Goal: Task Accomplishment & Management: Complete application form

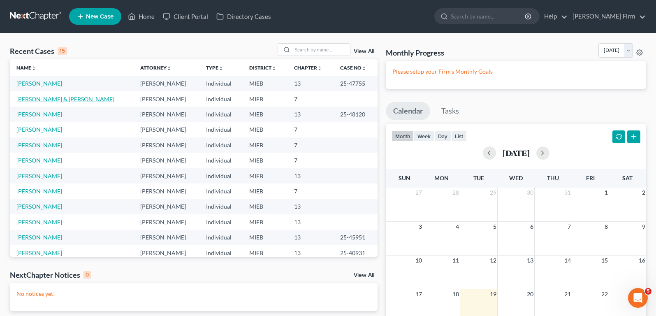
click at [39, 98] on link "[PERSON_NAME] & [PERSON_NAME]" at bounding box center [65, 98] width 98 height 7
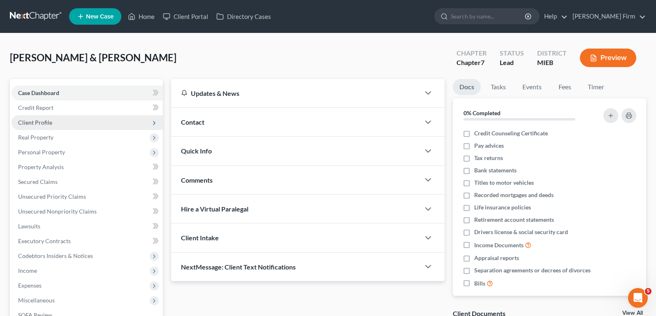
click at [37, 117] on span "Client Profile" at bounding box center [87, 122] width 151 height 15
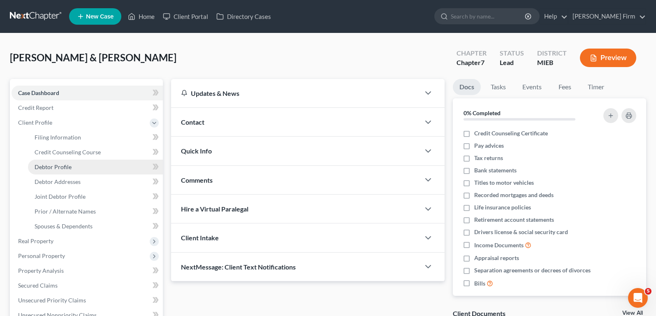
click at [40, 166] on span "Debtor Profile" at bounding box center [53, 166] width 37 height 7
select select "1"
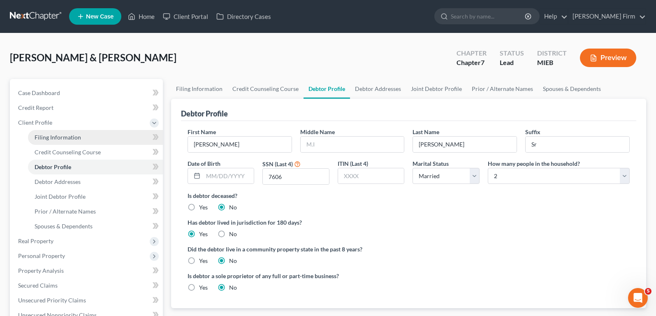
click at [51, 134] on span "Filing Information" at bounding box center [58, 137] width 46 height 7
select select "1"
select select "0"
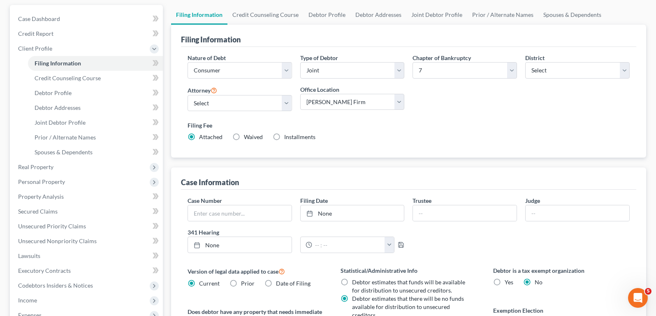
scroll to position [123, 0]
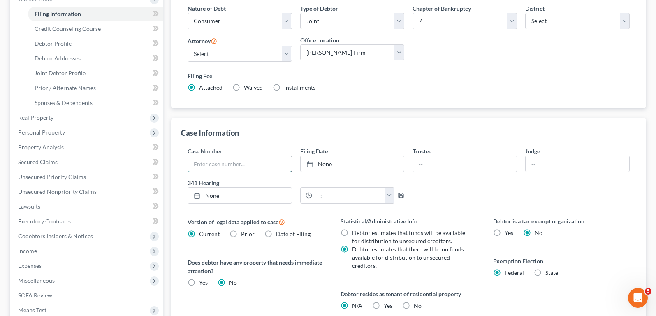
click at [244, 167] on input "text" at bounding box center [240, 164] width 104 height 16
type input "25-48155"
click at [600, 160] on input "text" at bounding box center [577, 164] width 104 height 16
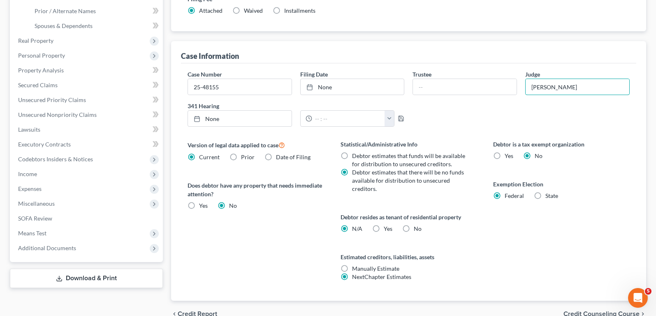
scroll to position [206, 0]
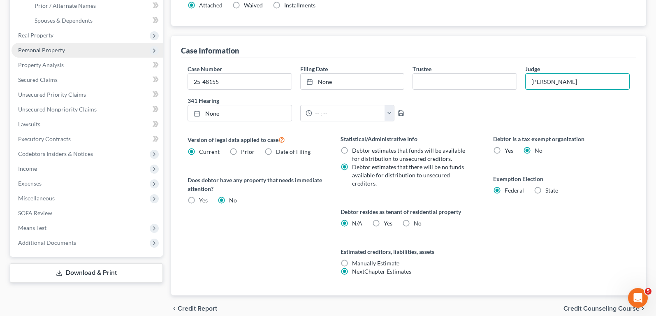
type input "[PERSON_NAME]"
click at [73, 54] on span "Personal Property" at bounding box center [87, 50] width 151 height 15
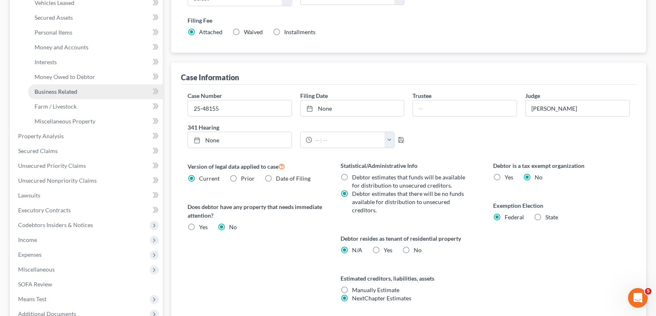
scroll to position [164, 0]
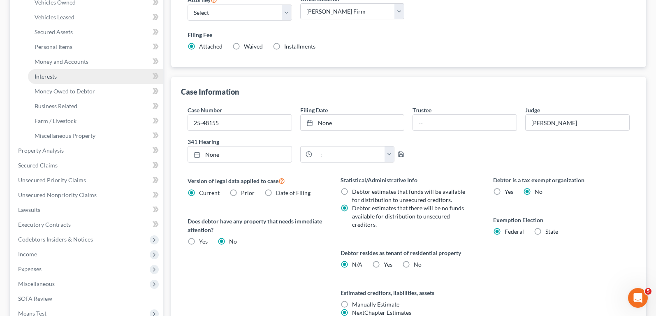
click at [72, 75] on link "Interests" at bounding box center [95, 76] width 135 height 15
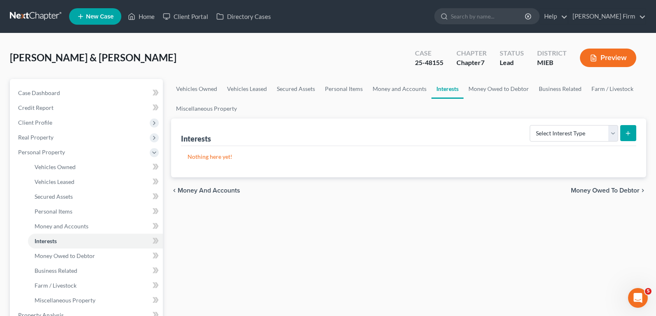
click at [206, 191] on span "Money and Accounts" at bounding box center [209, 190] width 62 height 7
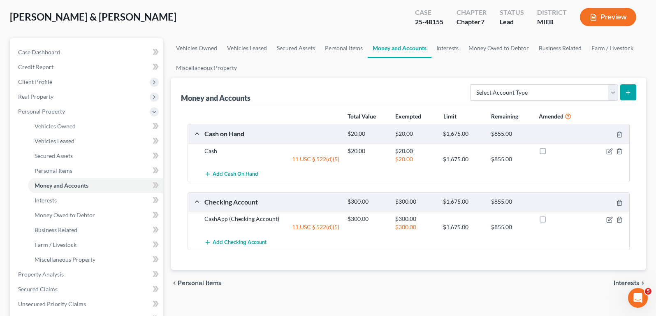
scroll to position [41, 0]
click at [203, 283] on span "Personal Items" at bounding box center [200, 282] width 44 height 7
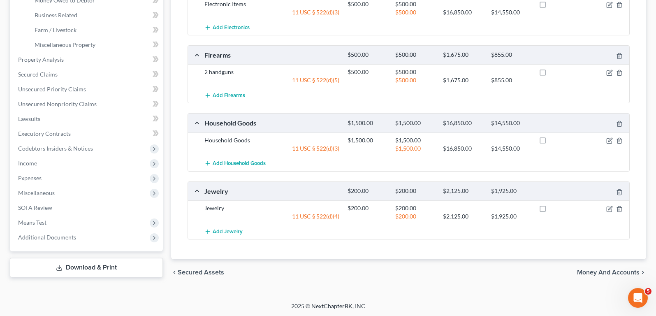
scroll to position [256, 0]
click at [613, 268] on span "Money and Accounts" at bounding box center [608, 271] width 62 height 7
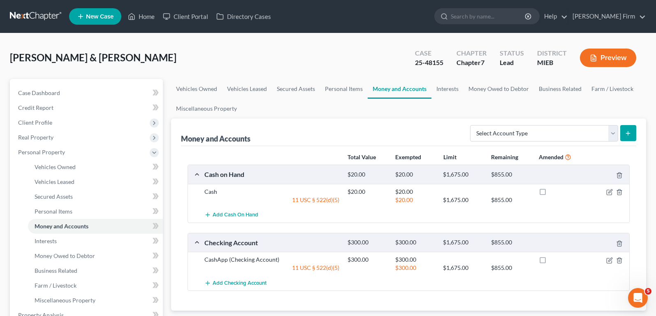
click at [609, 188] on div at bounding box center [606, 191] width 48 height 8
click at [608, 196] on div "$20.00 $1,675.00 $855.00" at bounding box center [486, 200] width 287 height 8
click at [608, 193] on icon "button" at bounding box center [610, 191] width 4 height 4
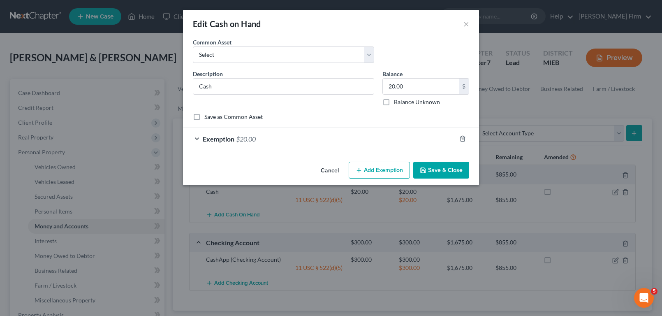
click at [276, 142] on div "Exemption $20.00" at bounding box center [319, 139] width 273 height 22
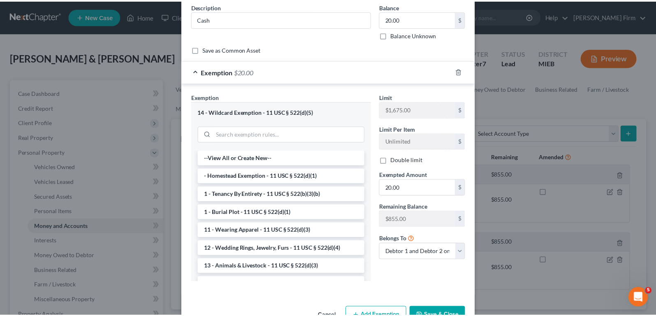
scroll to position [82, 0]
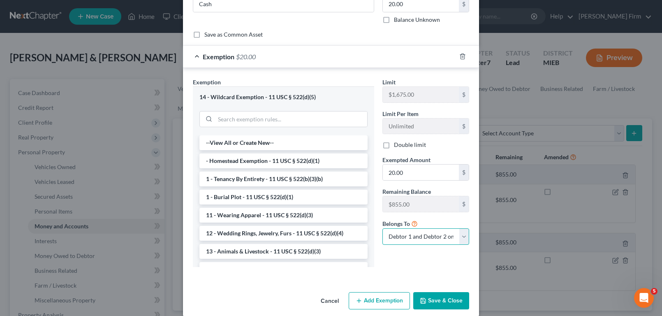
click at [389, 235] on select "Debtor 1 only Debtor 2 only Debtor 1 and Debtor 2 only" at bounding box center [425, 236] width 87 height 16
select select "1"
click at [382, 228] on select "Debtor 1 only Debtor 2 only Debtor 1 and Debtor 2 only" at bounding box center [425, 236] width 87 height 16
click at [446, 294] on button "Save & Close" at bounding box center [441, 300] width 56 height 17
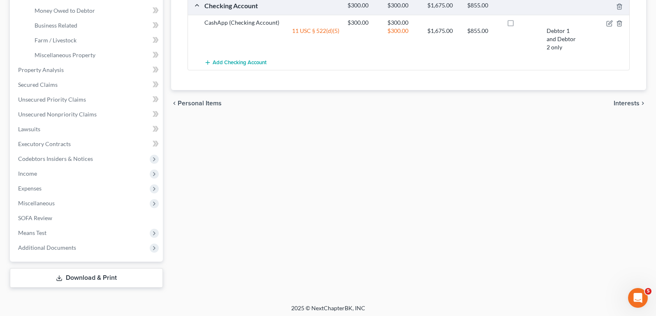
scroll to position [247, 0]
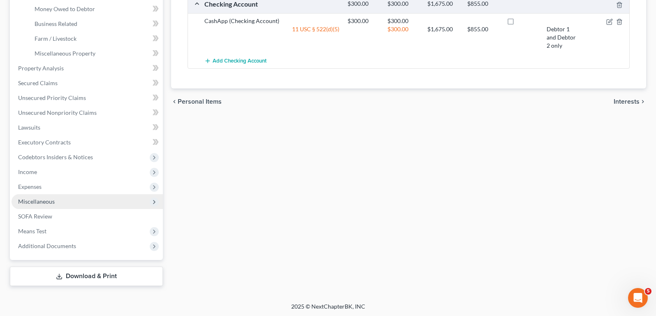
click at [81, 203] on span "Miscellaneous" at bounding box center [87, 201] width 151 height 15
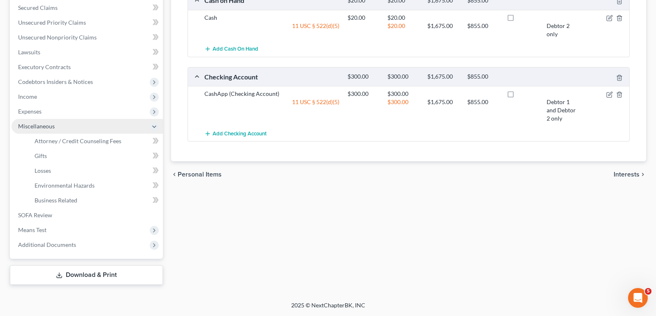
scroll to position [174, 0]
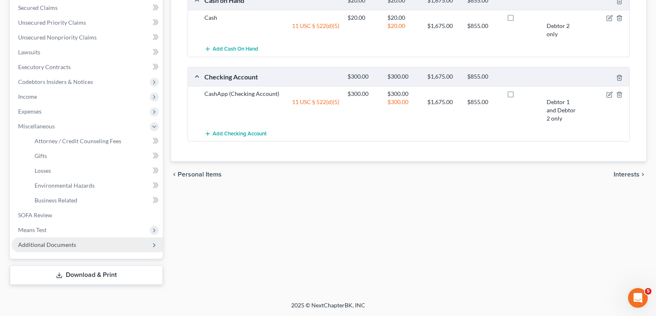
click at [78, 241] on span "Additional Documents" at bounding box center [87, 244] width 151 height 15
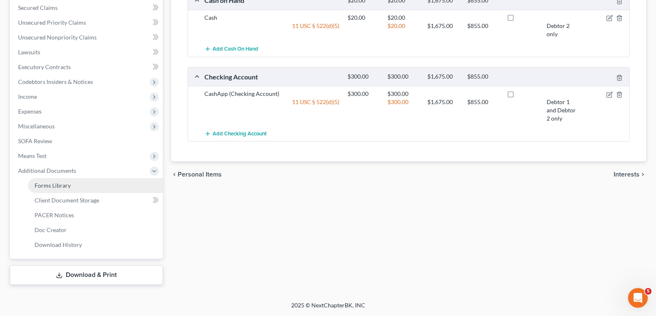
click at [89, 185] on link "Forms Library" at bounding box center [95, 185] width 135 height 15
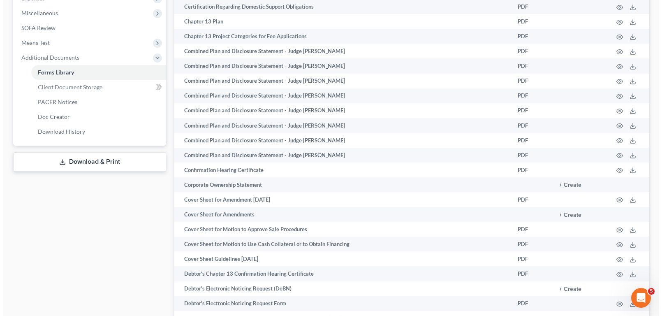
scroll to position [288, 0]
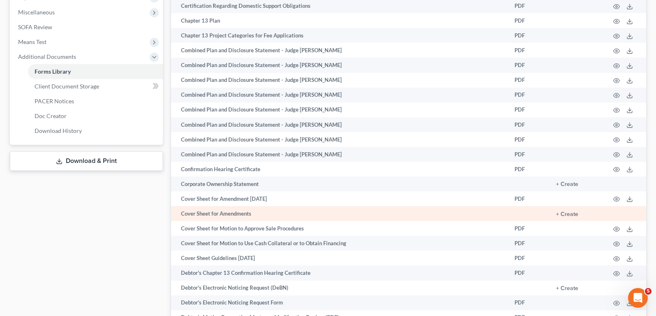
click at [302, 218] on td "Cover Sheet for Amendments" at bounding box center [339, 213] width 337 height 15
click at [575, 215] on button "+ Create" at bounding box center [567, 214] width 22 height 6
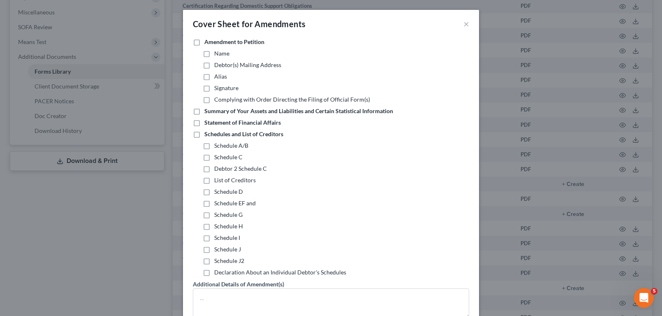
click at [214, 157] on label "Schedule C" at bounding box center [228, 157] width 28 height 8
click at [218, 157] on input "Schedule C" at bounding box center [220, 155] width 5 height 5
checkbox input "true"
click at [214, 171] on label "Debtor 2 Schedule C" at bounding box center [240, 168] width 53 height 8
click at [218, 170] on input "Debtor 2 Schedule C" at bounding box center [220, 166] width 5 height 5
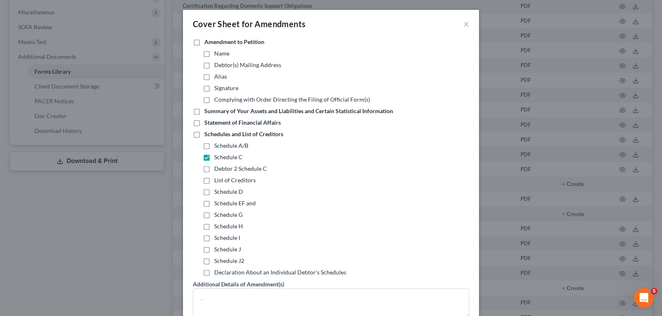
checkbox input "true"
click at [204, 135] on label "Schedules and List of Creditors" at bounding box center [243, 134] width 79 height 8
click at [208, 135] on input "Schedules and List of Creditors" at bounding box center [210, 132] width 5 height 5
checkbox input "true"
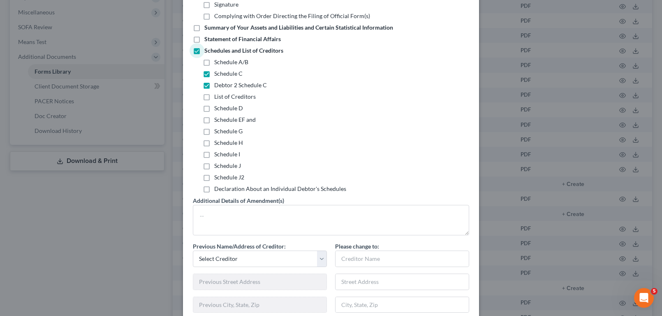
scroll to position [123, 0]
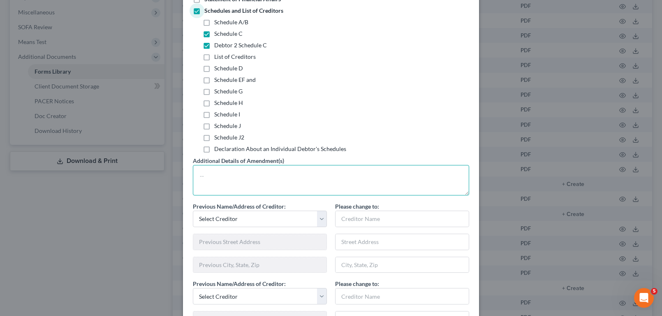
click at [250, 177] on textarea at bounding box center [331, 180] width 276 height 30
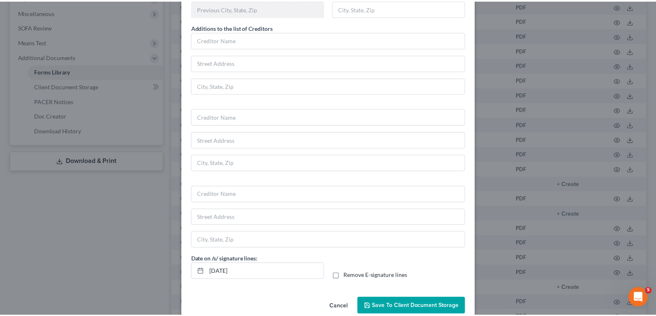
scroll to position [550, 0]
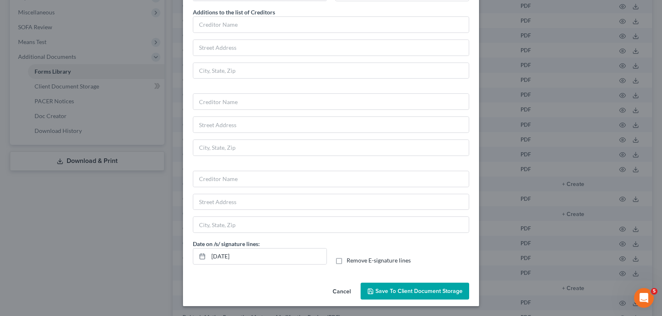
type textarea "Amended to provide each debtor with an individual Schedule C."
click at [412, 294] on span "Save to Client Document Storage" at bounding box center [418, 290] width 87 height 7
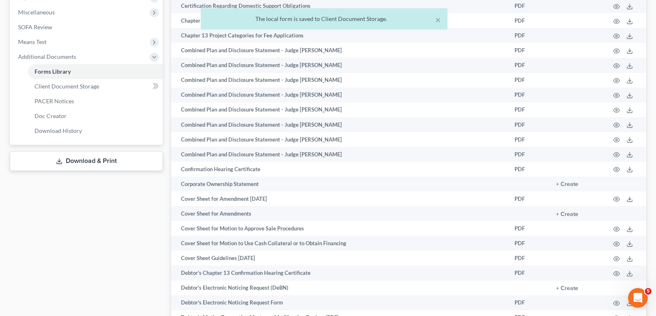
click at [115, 167] on link "Download & Print" at bounding box center [86, 160] width 153 height 19
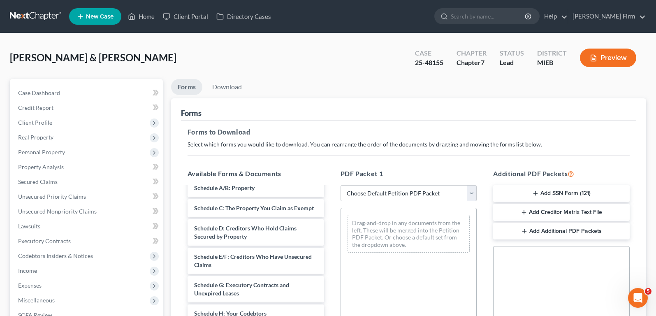
scroll to position [82, 0]
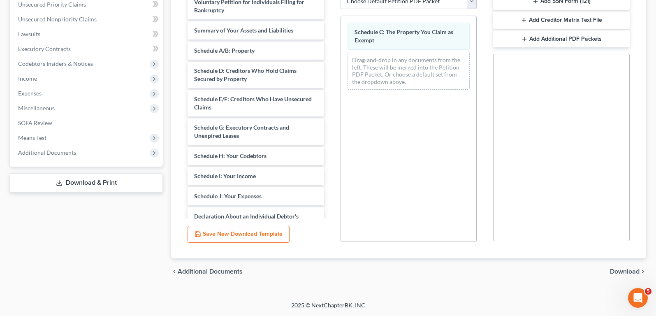
scroll to position [0, 0]
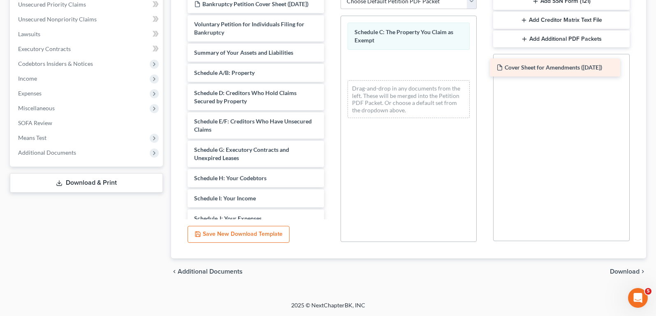
drag, startPoint x: 236, startPoint y: 8, endPoint x: 539, endPoint y: 72, distance: 309.6
click at [331, 72] on div "Cover Sheet for Amendments ([DATE]) Cover Sheet for Amendments ([DATE]) Bankrup…" at bounding box center [256, 212] width 150 height 435
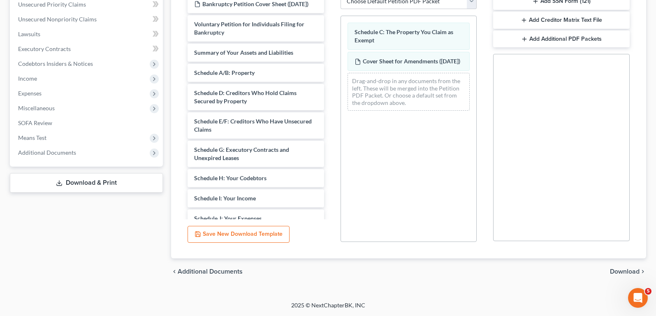
click at [562, 38] on button "Add Additional PDF Packets" at bounding box center [561, 38] width 137 height 17
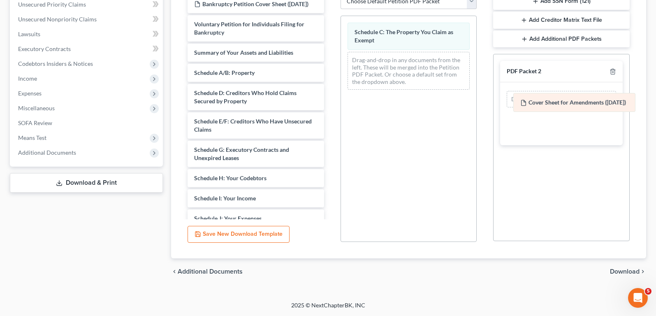
drag, startPoint x: 430, startPoint y: 61, endPoint x: 596, endPoint y: 102, distance: 170.7
click at [477, 96] on div "Cover Sheet for Amendments ([DATE]) Schedule C: The Property You Claim as Exemp…" at bounding box center [409, 56] width 136 height 80
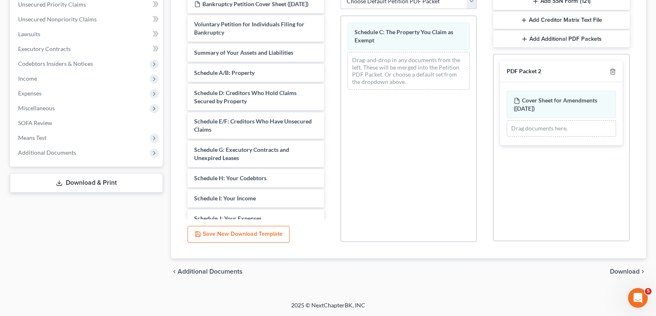
click at [619, 271] on span "Download" at bounding box center [625, 271] width 30 height 7
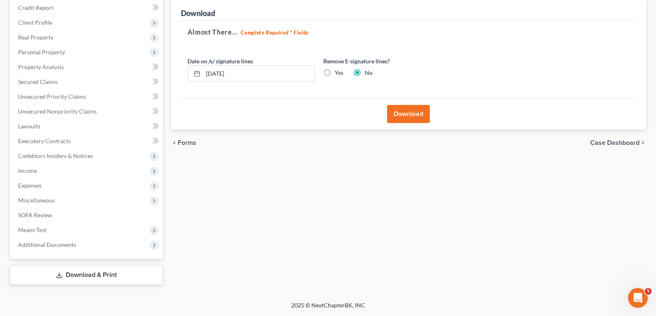
click at [402, 111] on button "Download" at bounding box center [408, 114] width 43 height 18
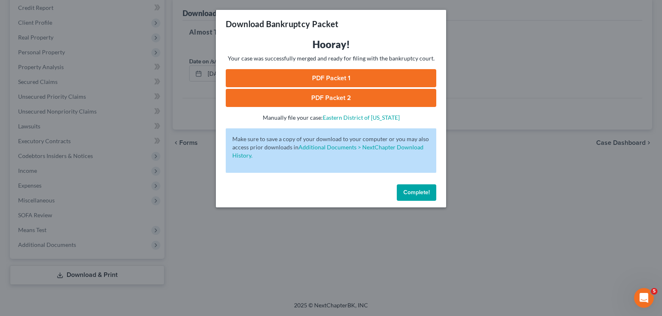
click at [305, 94] on link "PDF Packet 2" at bounding box center [331, 98] width 211 height 18
click at [332, 79] on link "PDF Packet 1" at bounding box center [331, 78] width 211 height 18
click at [419, 204] on div "Complete!" at bounding box center [331, 194] width 230 height 26
click at [414, 185] on button "Complete!" at bounding box center [416, 192] width 39 height 16
